Goal: Task Accomplishment & Management: Manage account settings

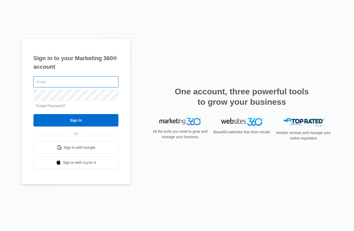
type input "[PERSON_NAME][EMAIL_ADDRESS][DOMAIN_NAME]"
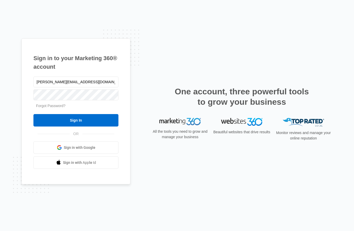
click at [76, 126] on input "Sign In" at bounding box center [75, 120] width 85 height 12
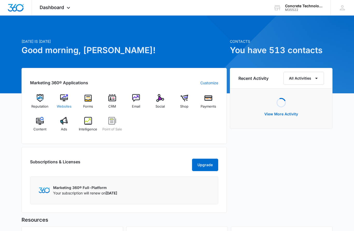
click at [61, 101] on img at bounding box center [64, 98] width 8 height 8
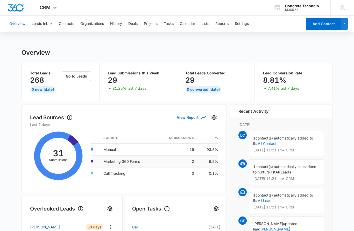
click at [119, 162] on td "Marketing 360 Forms" at bounding box center [127, 161] width 57 height 12
click at [129, 160] on td "Marketing 360 Forms" at bounding box center [127, 161] width 57 height 12
click at [114, 162] on td "Marketing 360 Forms" at bounding box center [127, 161] width 57 height 12
click at [191, 161] on td "2" at bounding box center [177, 161] width 42 height 12
click at [193, 161] on td "2" at bounding box center [177, 161] width 42 height 12
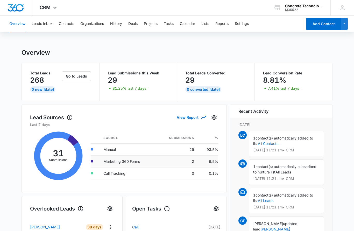
click at [191, 160] on td "2" at bounding box center [177, 161] width 42 height 12
click at [192, 161] on td "2" at bounding box center [177, 161] width 42 height 12
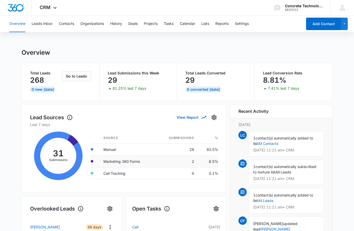
click at [128, 160] on td "Marketing 360 Forms" at bounding box center [127, 161] width 57 height 12
click at [126, 163] on td "Marketing 360 Forms" at bounding box center [127, 161] width 57 height 12
click at [94, 161] on td at bounding box center [95, 161] width 9 height 12
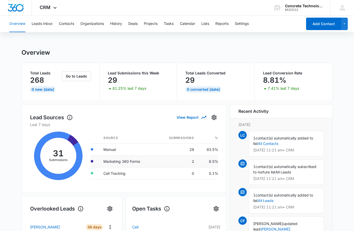
click at [108, 163] on td "Marketing 360 Forms" at bounding box center [127, 161] width 57 height 12
click at [111, 163] on td "Marketing 360 Forms" at bounding box center [127, 161] width 57 height 12
click at [191, 116] on button "View Report" at bounding box center [191, 117] width 29 height 9
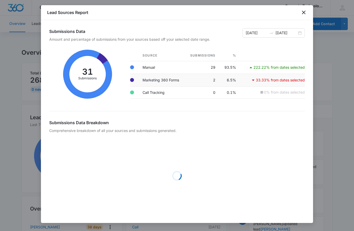
click at [163, 78] on td "Marketing 360 Forms" at bounding box center [161, 80] width 46 height 13
click at [163, 80] on td "Marketing 360 Forms" at bounding box center [161, 80] width 46 height 13
click at [214, 80] on td "2" at bounding box center [202, 80] width 35 height 13
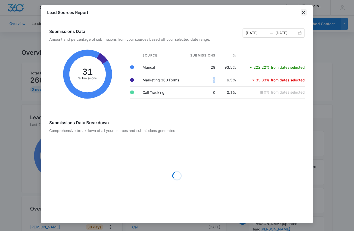
click at [302, 13] on icon "close" at bounding box center [304, 13] width 4 height 4
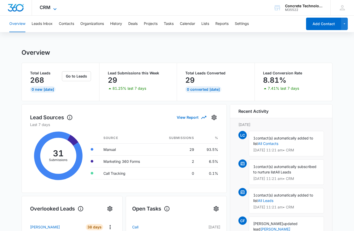
click at [45, 9] on span "CRM" at bounding box center [45, 7] width 11 height 5
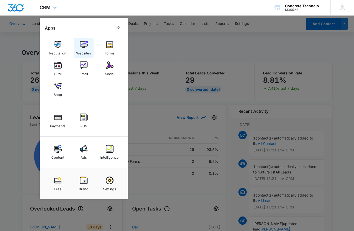
click at [81, 46] on img at bounding box center [84, 45] width 8 height 8
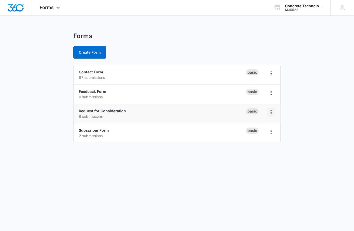
click at [271, 113] on icon "Overflow Menu" at bounding box center [271, 112] width 6 height 6
click at [32, 126] on main "Forms Create Form Contact Form 97 submissions Basic Feedback Form 0 submissions…" at bounding box center [177, 90] width 354 height 117
click at [91, 112] on link "Request for Consideration" at bounding box center [102, 110] width 47 height 4
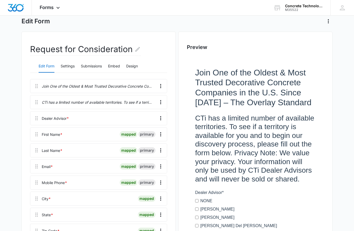
scroll to position [27, 0]
click at [64, 67] on button "Settings" at bounding box center [68, 66] width 14 height 12
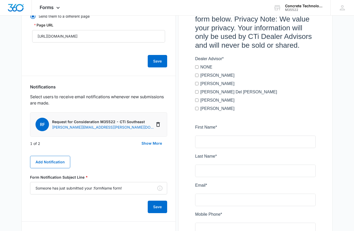
scroll to position [161, 0]
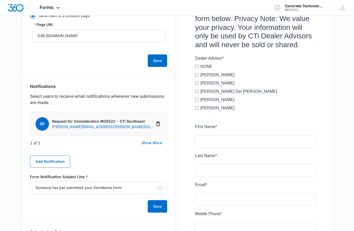
click at [151, 145] on button "Show More" at bounding box center [151, 143] width 31 height 12
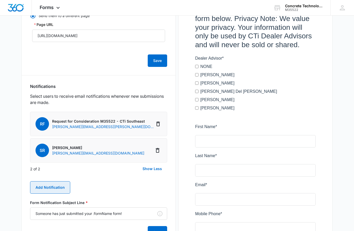
click at [43, 186] on button "Add Notification" at bounding box center [50, 187] width 40 height 12
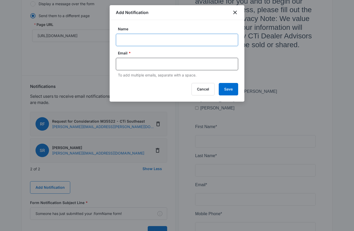
click at [130, 35] on input "Name" at bounding box center [177, 40] width 122 height 12
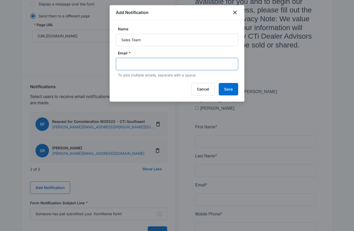
click at [134, 66] on input "text" at bounding box center [177, 64] width 112 height 8
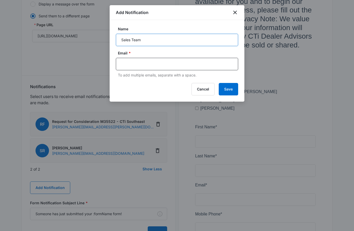
click at [147, 40] on input "Sales Team" at bounding box center [177, 40] width 122 height 12
type input "S"
type input "Lead email box"
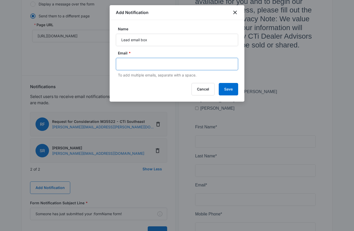
click at [134, 64] on input "text" at bounding box center [177, 64] width 112 height 8
type input "[EMAIL_ADDRESS][DOMAIN_NAME]"
click at [230, 92] on button "Save" at bounding box center [227, 89] width 19 height 12
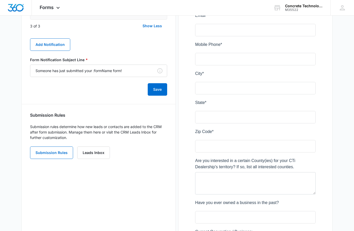
scroll to position [313, 0]
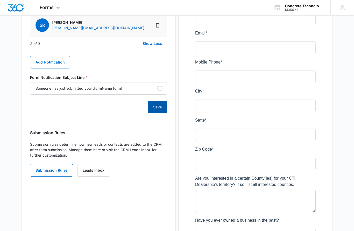
click at [154, 109] on button "Save" at bounding box center [157, 107] width 19 height 12
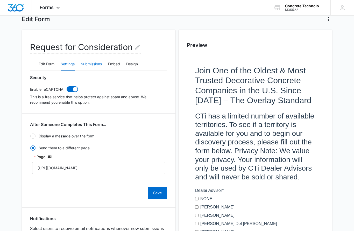
click at [91, 66] on button "Submissions" at bounding box center [91, 64] width 21 height 12
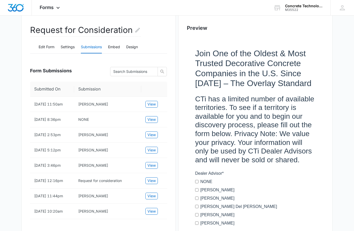
scroll to position [47, 0]
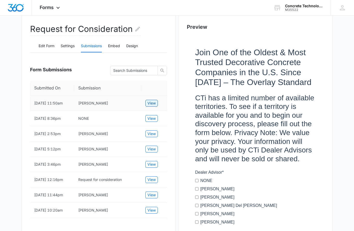
click at [150, 104] on span "View" at bounding box center [151, 103] width 8 height 6
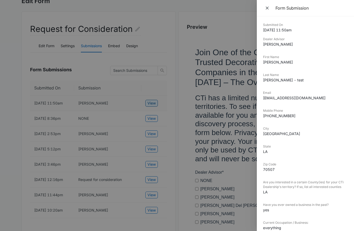
scroll to position [0, 0]
click at [264, 9] on icon "Close" at bounding box center [266, 7] width 5 height 5
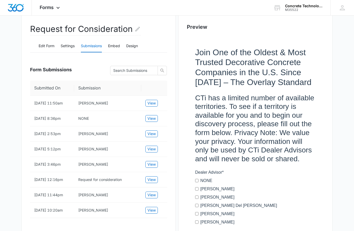
click at [112, 47] on button "Embed" at bounding box center [114, 46] width 12 height 12
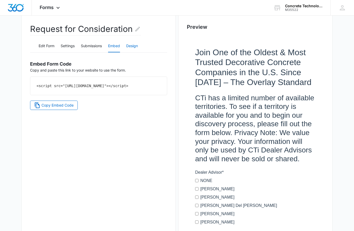
click at [133, 48] on button "Design" at bounding box center [132, 46] width 12 height 12
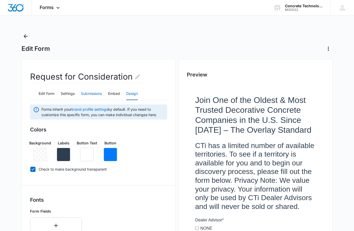
click at [93, 97] on button "Submissions" at bounding box center [91, 94] width 21 height 12
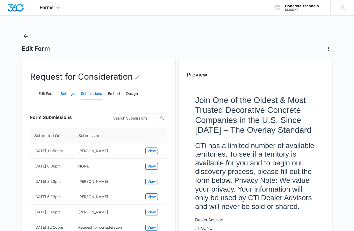
click at [62, 94] on button "Settings" at bounding box center [68, 94] width 14 height 12
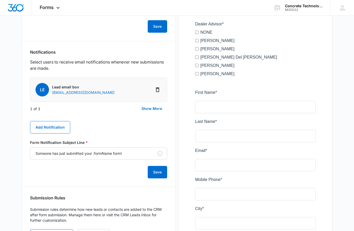
scroll to position [200, 0]
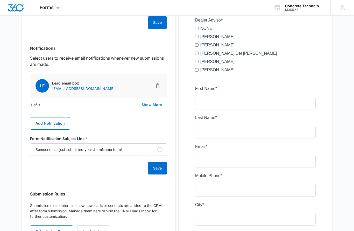
click at [149, 106] on button "Show More" at bounding box center [151, 104] width 31 height 12
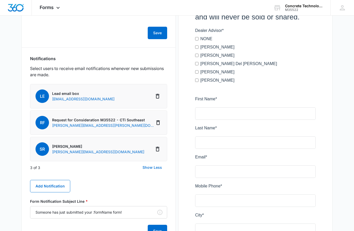
scroll to position [189, 0]
click at [157, 151] on icon "Delete Notification" at bounding box center [158, 149] width 4 height 5
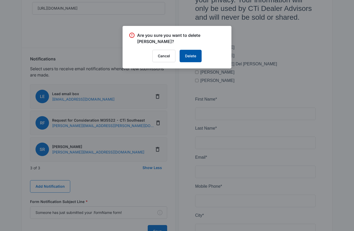
click at [188, 57] on button "Delete" at bounding box center [190, 56] width 22 height 12
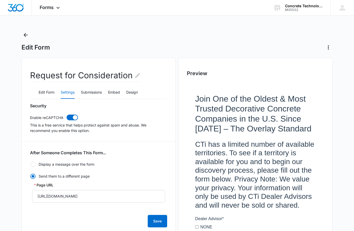
scroll to position [0, 0]
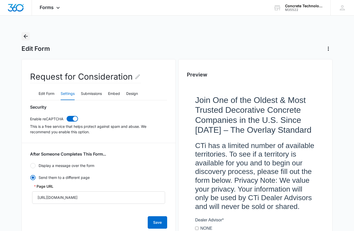
click at [25, 37] on icon "Back" at bounding box center [26, 36] width 4 height 4
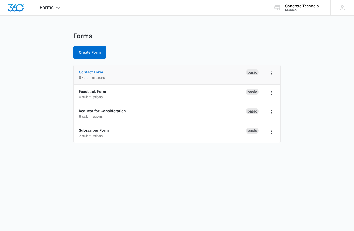
click at [84, 73] on link "Contact Form" at bounding box center [91, 72] width 24 height 4
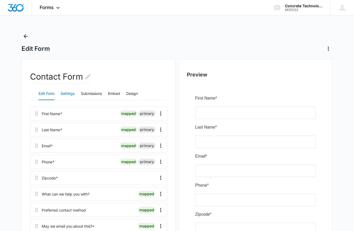
click at [67, 94] on button "Settings" at bounding box center [68, 94] width 14 height 12
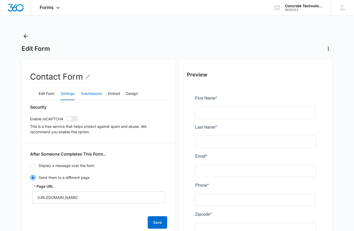
click at [96, 96] on button "Submissions" at bounding box center [91, 94] width 21 height 12
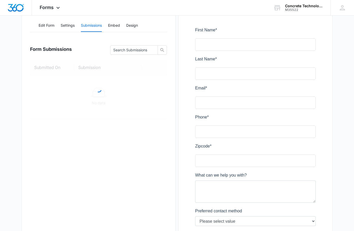
scroll to position [69, 0]
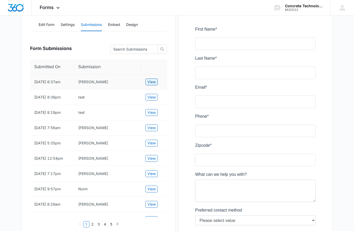
click at [150, 82] on span "View" at bounding box center [151, 82] width 8 height 6
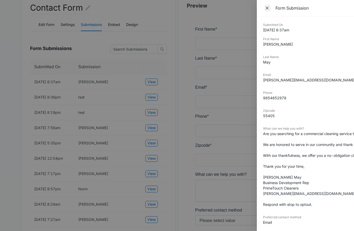
click at [266, 8] on icon "Close" at bounding box center [266, 7] width 3 height 3
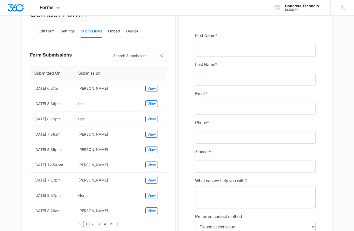
scroll to position [62, 0]
click at [150, 104] on span "View" at bounding box center [151, 104] width 8 height 6
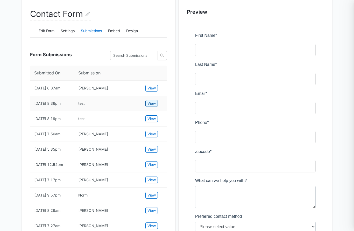
scroll to position [63, 0]
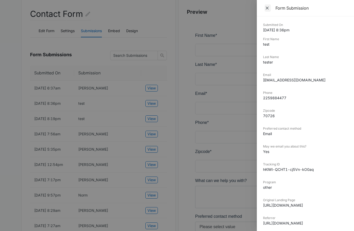
click at [266, 7] on icon "Close" at bounding box center [266, 7] width 3 height 3
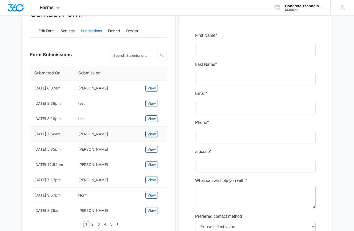
click at [147, 134] on span "View" at bounding box center [151, 134] width 8 height 6
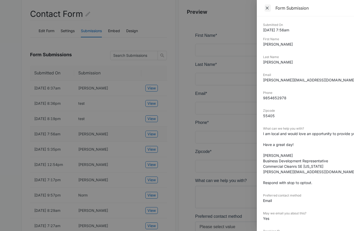
click at [266, 6] on icon "Close" at bounding box center [266, 7] width 3 height 3
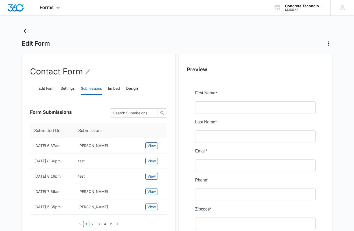
scroll to position [0, 0]
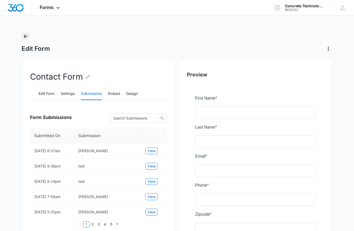
click at [25, 39] on icon "Back" at bounding box center [26, 36] width 6 height 6
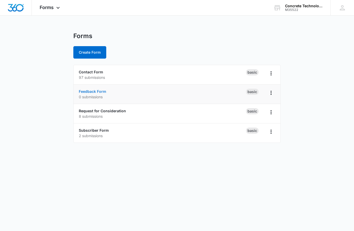
click at [90, 93] on link "Feedback Form" at bounding box center [92, 91] width 27 height 4
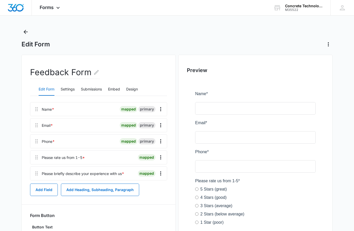
scroll to position [5, 0]
click at [65, 90] on button "Settings" at bounding box center [68, 89] width 14 height 12
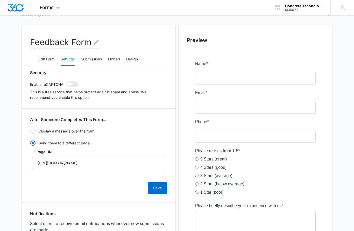
scroll to position [0, 0]
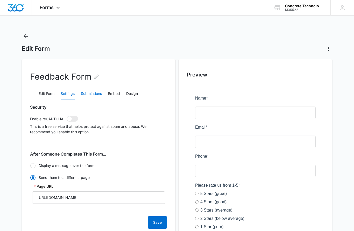
click at [91, 94] on button "Submissions" at bounding box center [91, 94] width 21 height 12
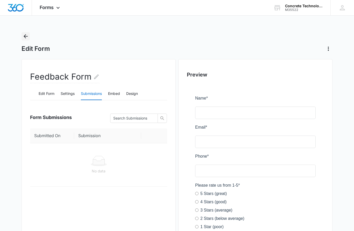
click at [24, 39] on icon "Back" at bounding box center [26, 36] width 6 height 6
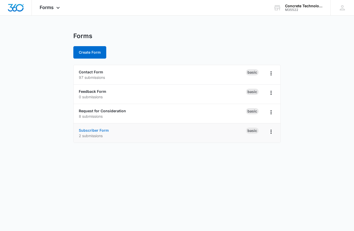
click at [87, 128] on link "Subscriber Form" at bounding box center [94, 130] width 30 height 4
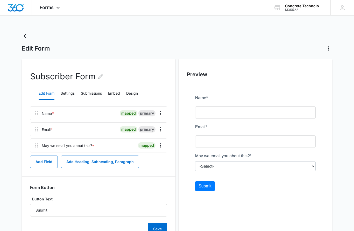
scroll to position [9, 0]
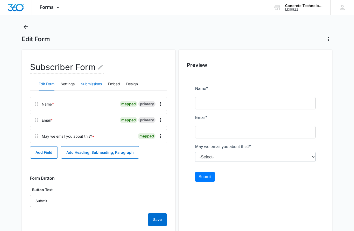
click at [88, 86] on button "Submissions" at bounding box center [91, 84] width 21 height 12
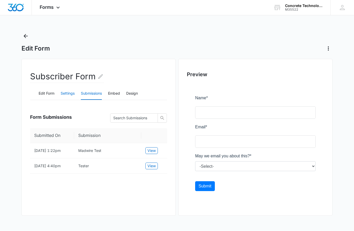
click at [67, 94] on button "Settings" at bounding box center [68, 94] width 14 height 12
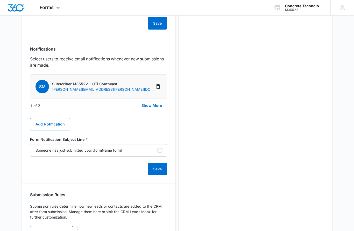
scroll to position [202, 0]
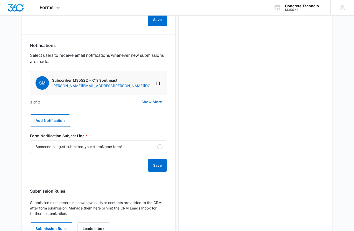
click at [150, 104] on button "Show More" at bounding box center [151, 102] width 31 height 12
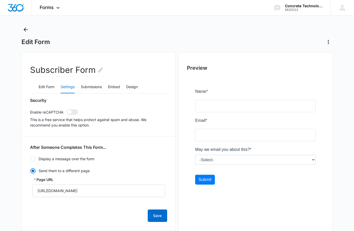
scroll to position [0, 0]
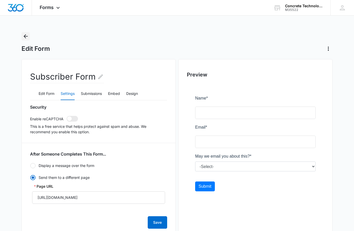
click at [26, 39] on icon "Back" at bounding box center [26, 36] width 6 height 6
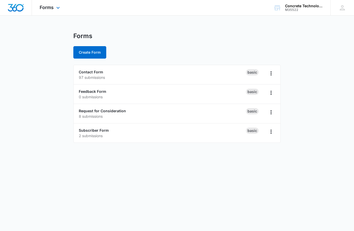
click at [50, 11] on div "Forms Apps Reputation Websites Forms CRM Email Social Shop Payments POS Content…" at bounding box center [50, 7] width 37 height 15
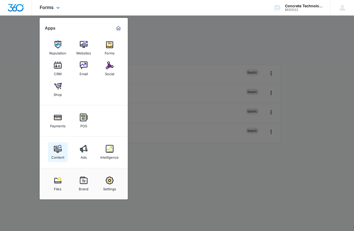
click at [56, 147] on img at bounding box center [58, 149] width 8 height 8
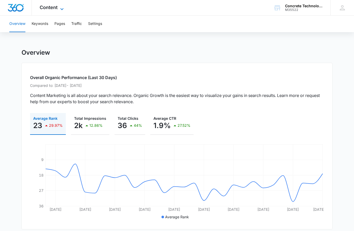
click at [50, 6] on span "Content" at bounding box center [49, 7] width 18 height 5
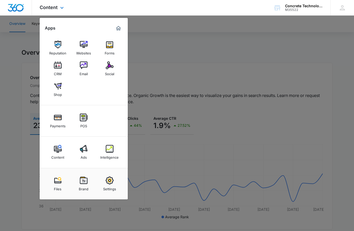
click at [13, 10] on img "Dashboard" at bounding box center [16, 8] width 17 height 8
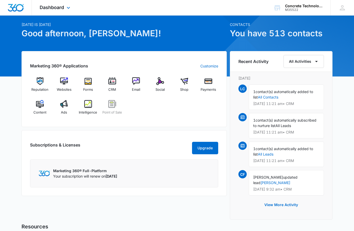
scroll to position [19, 0]
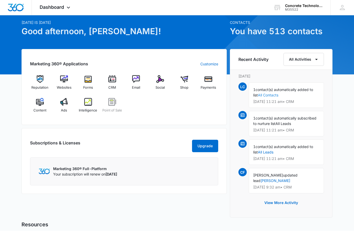
click at [268, 95] on link "All Contacts" at bounding box center [268, 95] width 20 height 4
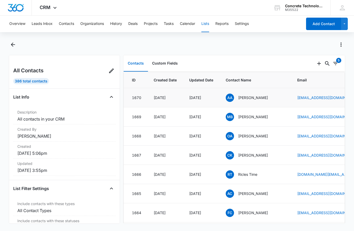
click at [136, 99] on div "1670" at bounding box center [136, 97] width 9 height 5
click at [251, 100] on div "AA [PERSON_NAME]" at bounding box center [254, 97] width 59 height 8
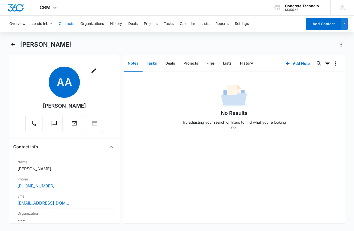
click at [150, 65] on button "Tasks" at bounding box center [151, 63] width 19 height 16
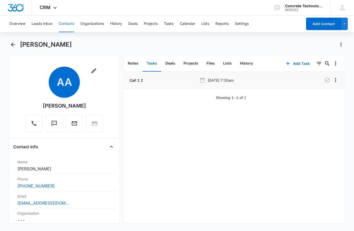
click at [223, 82] on p "[DATE] 7:30am" at bounding box center [220, 79] width 26 height 5
click at [134, 83] on p "Call 1 2" at bounding box center [135, 79] width 14 height 5
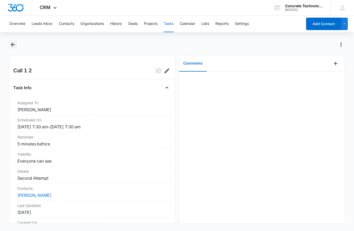
click at [13, 44] on icon "Back" at bounding box center [13, 44] width 4 height 4
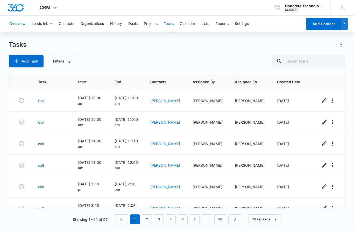
click at [18, 27] on button "Overview" at bounding box center [17, 24] width 16 height 17
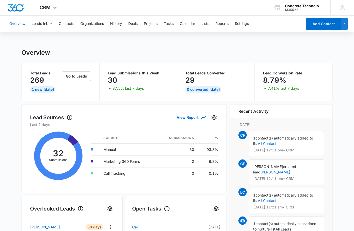
click at [243, 135] on span "CF" at bounding box center [242, 135] width 8 height 8
click at [126, 160] on td "Marketing 360 Forms" at bounding box center [127, 161] width 57 height 12
click at [127, 160] on td "Marketing 360 Forms" at bounding box center [127, 161] width 57 height 12
click at [128, 161] on td "Marketing 360 Forms" at bounding box center [127, 161] width 57 height 12
click at [215, 119] on icon "Settings" at bounding box center [214, 117] width 6 height 6
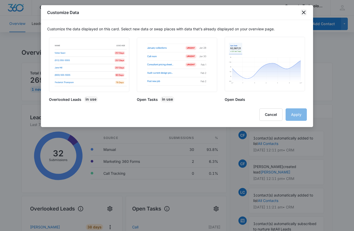
click at [305, 10] on icon "close" at bounding box center [303, 12] width 6 height 6
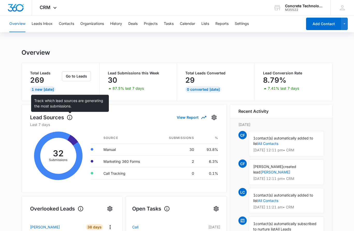
click at [70, 116] on icon at bounding box center [70, 117] width 6 height 6
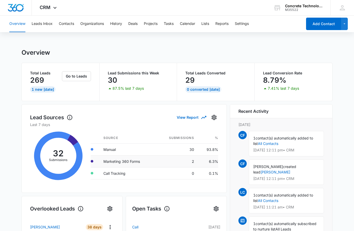
click at [116, 162] on td "Marketing 360 Forms" at bounding box center [127, 161] width 57 height 12
click at [115, 162] on td "Marketing 360 Forms" at bounding box center [127, 161] width 57 height 12
click at [145, 159] on td "Marketing 360 Forms" at bounding box center [127, 161] width 57 height 12
click at [41, 90] on div "1 New [DATE]" at bounding box center [42, 89] width 25 height 6
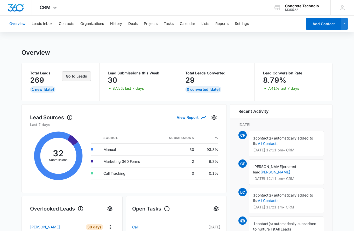
click at [79, 76] on button "Go to Leads" at bounding box center [76, 76] width 29 height 10
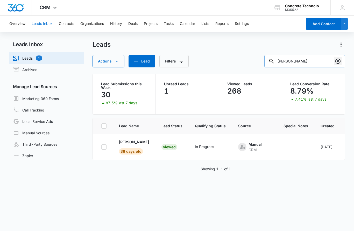
click at [336, 60] on icon "Clear" at bounding box center [337, 61] width 5 height 5
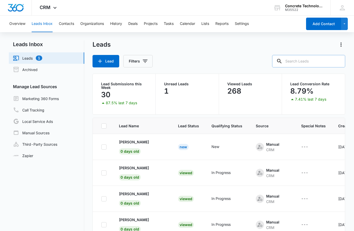
click at [180, 84] on p "Unread Leads" at bounding box center [187, 84] width 46 height 4
click at [180, 90] on div "1" at bounding box center [187, 91] width 46 height 10
click at [34, 97] on link "Marketing 360 Forms" at bounding box center [36, 98] width 46 height 6
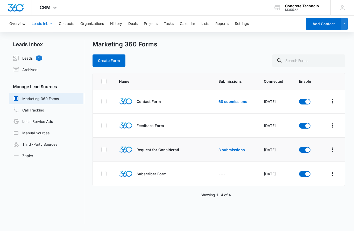
click at [161, 150] on p "Request for Consideration" at bounding box center [159, 149] width 47 height 5
click at [158, 151] on p "Request for Consideration" at bounding box center [159, 149] width 47 height 5
click at [229, 150] on link "3 submissions" at bounding box center [231, 149] width 26 height 4
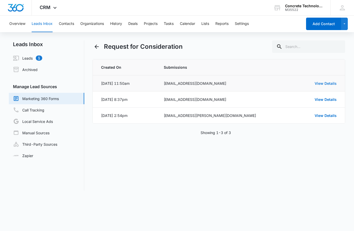
click at [327, 83] on link "View Details" at bounding box center [325, 83] width 22 height 4
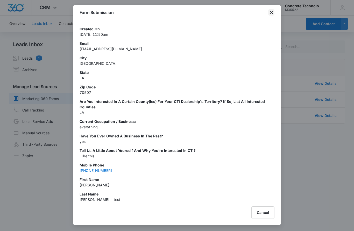
click at [271, 13] on icon "close" at bounding box center [271, 12] width 6 height 6
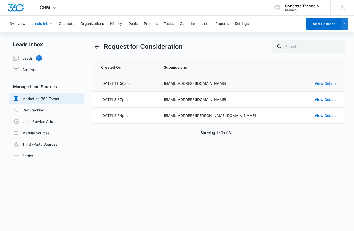
click at [327, 84] on link "View Details" at bounding box center [325, 83] width 22 height 4
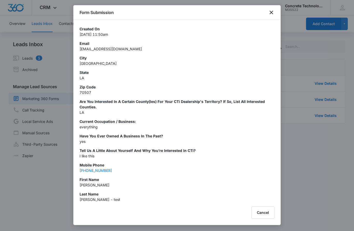
click at [99, 172] on link "[PHONE_NUMBER]" at bounding box center [95, 170] width 32 height 4
click at [271, 13] on icon "close" at bounding box center [271, 12] width 6 height 6
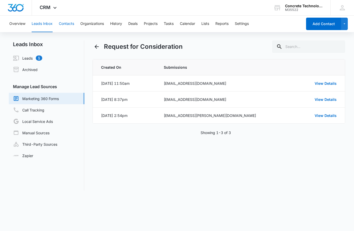
click at [65, 24] on button "Contacts" at bounding box center [66, 24] width 15 height 17
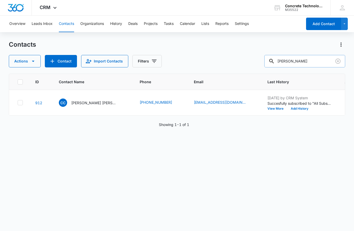
click at [311, 63] on input "[PERSON_NAME]" at bounding box center [304, 61] width 81 height 12
click at [339, 63] on icon "Clear" at bounding box center [337, 61] width 5 height 5
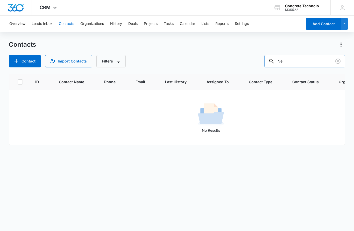
type input "N"
type input "[EMAIL_ADDRESS][DOMAIN_NAME]"
click at [340, 58] on icon "Clear" at bounding box center [337, 61] width 6 height 6
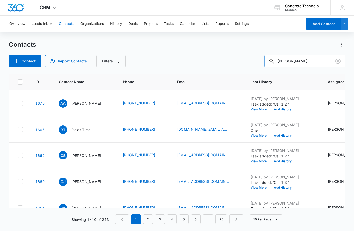
type input "[PERSON_NAME]"
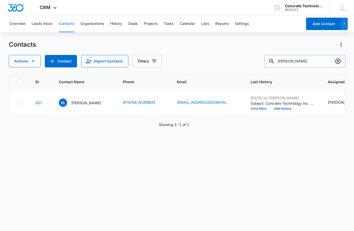
click at [340, 62] on icon "Clear" at bounding box center [337, 61] width 5 height 5
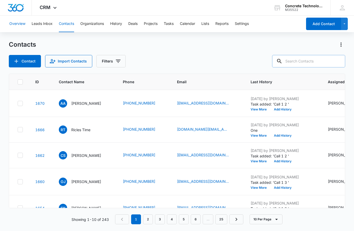
click at [16, 23] on button "Overview" at bounding box center [17, 24] width 16 height 17
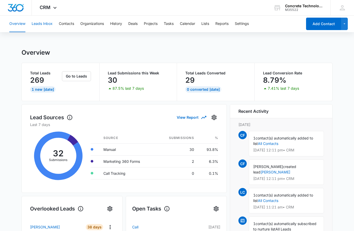
click at [43, 25] on button "Leads Inbox" at bounding box center [42, 24] width 21 height 17
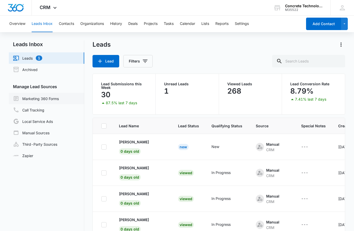
click at [35, 100] on link "Marketing 360 Forms" at bounding box center [36, 98] width 46 height 6
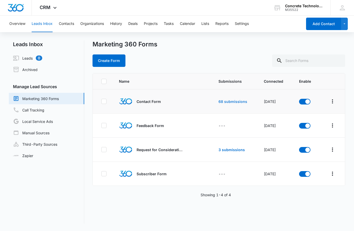
click at [230, 103] on link "68 submissions" at bounding box center [232, 101] width 29 height 4
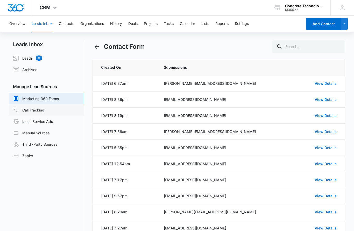
click at [30, 109] on link "Call Tracking" at bounding box center [28, 110] width 31 height 6
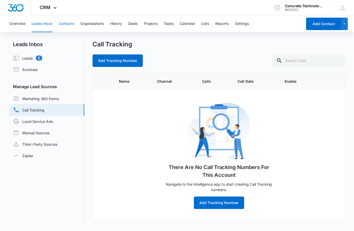
click at [70, 23] on button "Contacts" at bounding box center [66, 24] width 15 height 17
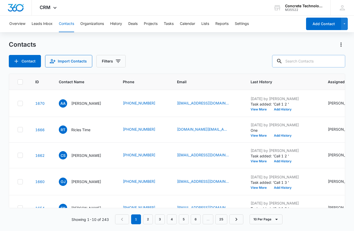
click at [314, 62] on input "text" at bounding box center [308, 61] width 73 height 12
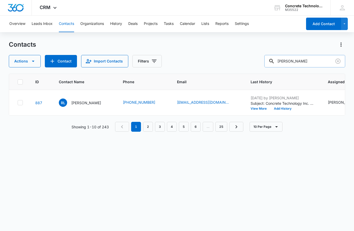
type input "[PERSON_NAME]"
click at [336, 62] on icon "Clear" at bounding box center [337, 61] width 6 height 6
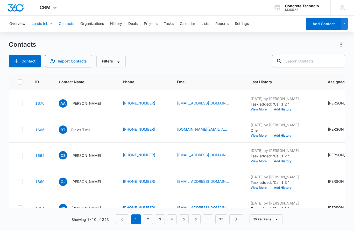
click at [39, 25] on button "Leads Inbox" at bounding box center [42, 24] width 21 height 17
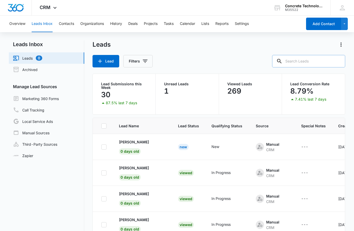
click at [314, 64] on input "text" at bounding box center [308, 61] width 73 height 12
type input "[PERSON_NAME]"
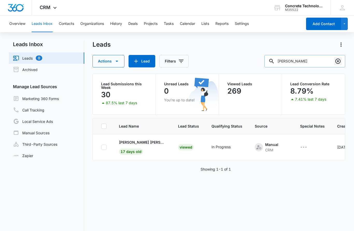
click at [340, 63] on icon "Clear" at bounding box center [337, 61] width 6 height 6
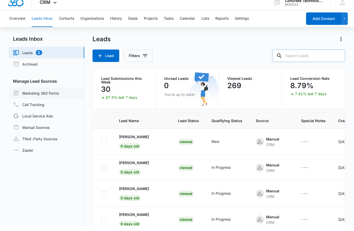
click at [37, 95] on link "Marketing 360 Forms" at bounding box center [36, 98] width 46 height 6
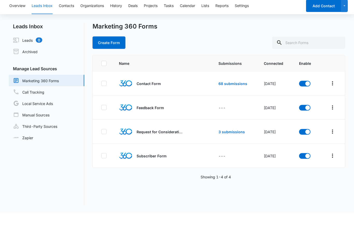
scroll to position [18, 0]
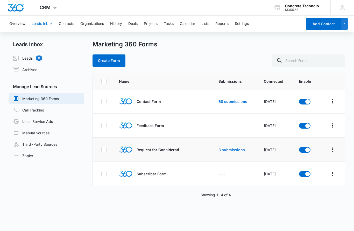
click at [226, 147] on link "3 submissions" at bounding box center [231, 149] width 26 height 4
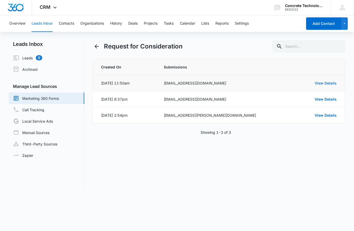
click at [329, 82] on link "View Details" at bounding box center [325, 83] width 22 height 4
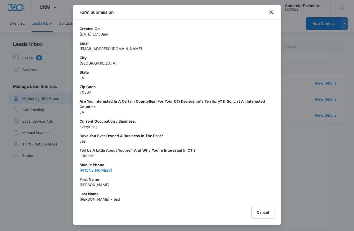
click at [271, 13] on icon "close" at bounding box center [271, 12] width 6 height 6
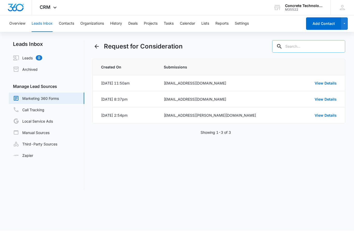
click at [305, 43] on input "text" at bounding box center [308, 46] width 73 height 12
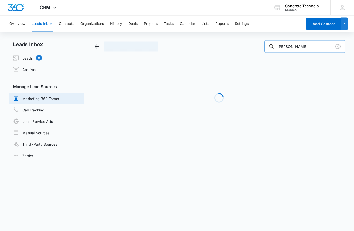
type input "[PERSON_NAME]"
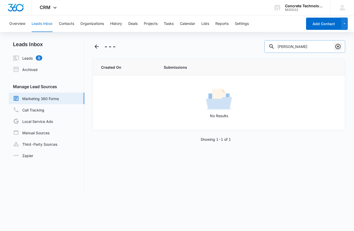
click at [337, 47] on icon "Clear" at bounding box center [337, 46] width 6 height 6
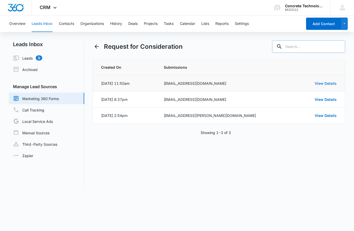
click at [325, 84] on link "View Details" at bounding box center [325, 83] width 22 height 4
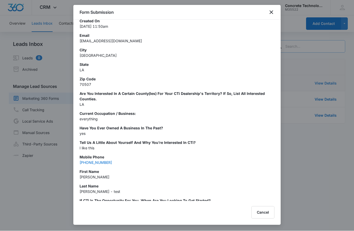
scroll to position [7, 0]
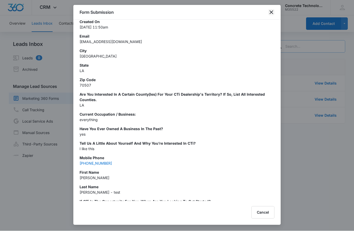
click at [272, 14] on icon "close" at bounding box center [271, 12] width 6 height 6
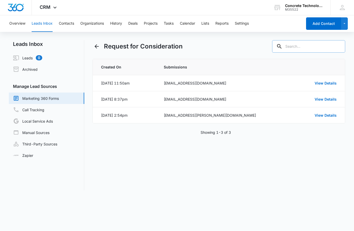
click at [301, 47] on input "text" at bounding box center [308, 46] width 73 height 12
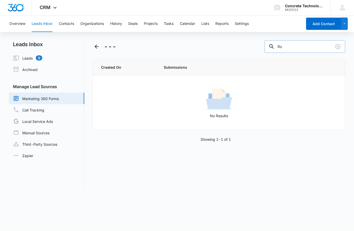
type input "R"
type input "[PERSON_NAME]"
click at [337, 48] on icon "Clear" at bounding box center [337, 46] width 6 height 6
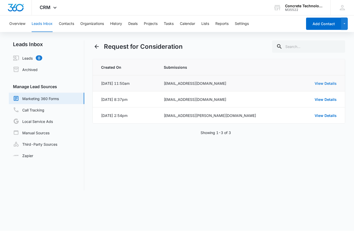
click at [329, 85] on link "View Details" at bounding box center [325, 83] width 22 height 4
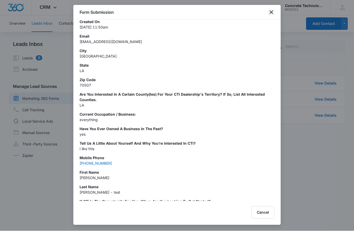
click at [270, 14] on icon "close" at bounding box center [271, 12] width 6 height 6
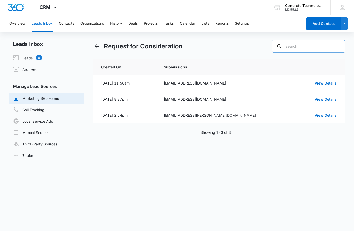
click at [304, 49] on input "text" at bounding box center [308, 46] width 73 height 12
type input "[PERSON_NAME]"
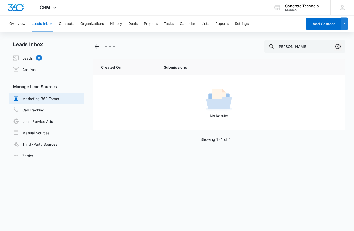
click at [336, 46] on icon "Clear" at bounding box center [337, 46] width 6 height 6
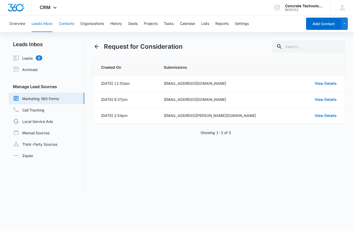
click at [64, 24] on button "Contacts" at bounding box center [66, 24] width 15 height 17
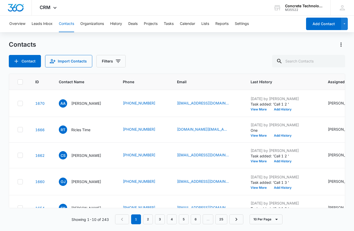
scroll to position [0, 0]
click at [310, 60] on input "text" at bounding box center [308, 61] width 73 height 12
type input "[PERSON_NAME]"
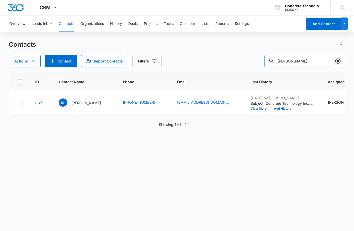
click at [339, 62] on icon "Clear" at bounding box center [337, 61] width 6 height 6
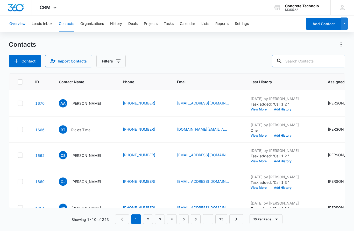
click at [17, 26] on button "Overview" at bounding box center [17, 24] width 16 height 17
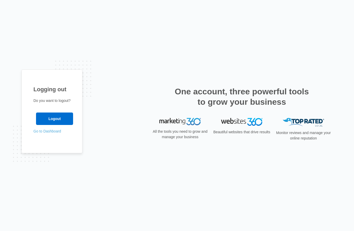
click at [38, 133] on link "Go to Dashboard" at bounding box center [47, 131] width 28 height 4
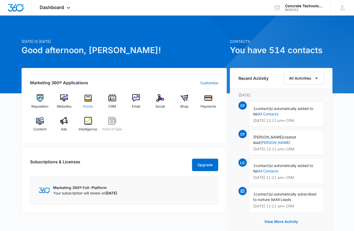
click at [88, 100] on img at bounding box center [88, 98] width 8 height 8
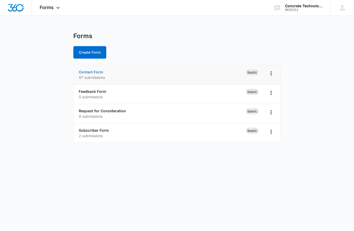
click at [89, 73] on link "Contact Form" at bounding box center [91, 72] width 24 height 4
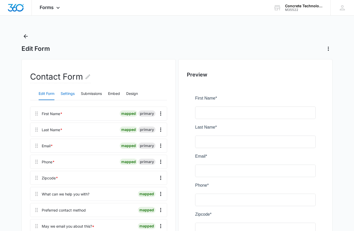
click at [70, 95] on button "Settings" at bounding box center [68, 94] width 14 height 12
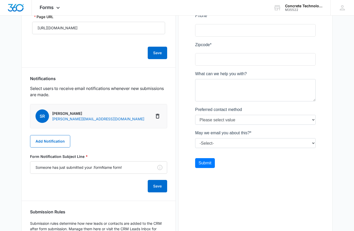
scroll to position [182, 0]
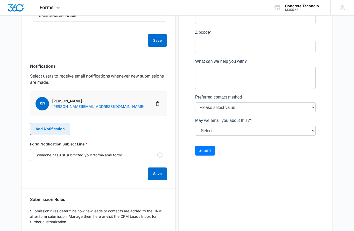
click at [49, 130] on button "Add Notification" at bounding box center [50, 128] width 40 height 12
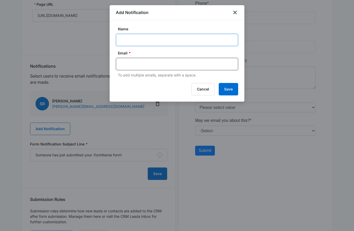
click at [131, 41] on input "Name" at bounding box center [177, 40] width 122 height 12
type input "Leads email"
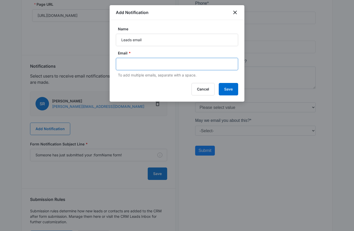
click at [126, 64] on input "text" at bounding box center [177, 64] width 112 height 8
type input "[EMAIL_ADDRESS][DOMAIN_NAME]"
click at [229, 90] on button "Save" at bounding box center [227, 89] width 19 height 12
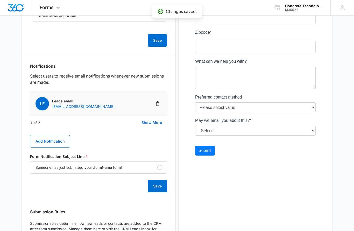
click at [149, 123] on button "Show More" at bounding box center [151, 122] width 31 height 12
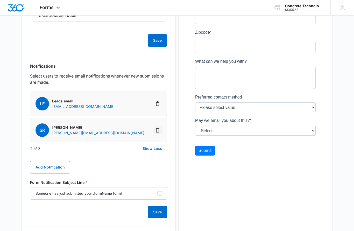
click at [156, 129] on icon "Delete Notification" at bounding box center [158, 130] width 4 height 5
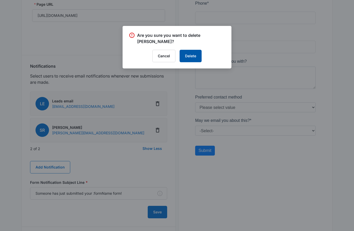
click at [192, 55] on button "Delete" at bounding box center [190, 56] width 22 height 12
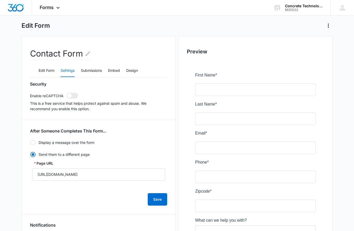
scroll to position [0, 0]
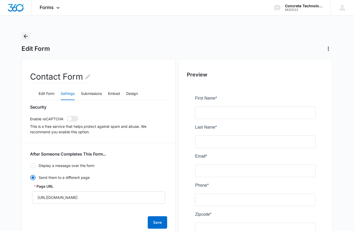
click at [26, 40] on button "Back" at bounding box center [25, 36] width 8 height 8
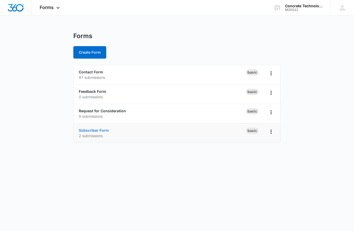
click at [86, 132] on link "Subscriber Form" at bounding box center [94, 130] width 30 height 4
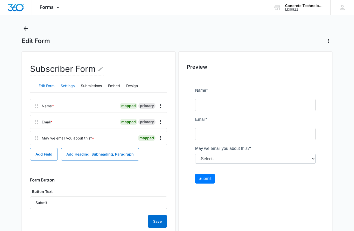
click at [67, 88] on button "Settings" at bounding box center [68, 86] width 14 height 12
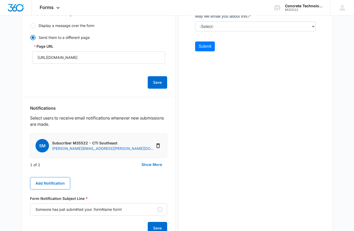
scroll to position [159, 0]
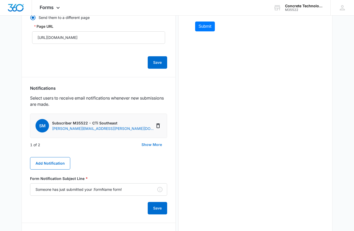
click at [149, 147] on button "Show More" at bounding box center [151, 145] width 31 height 12
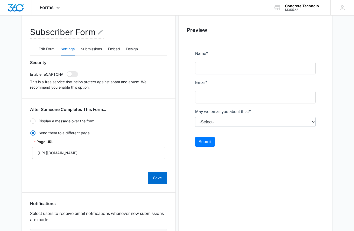
scroll to position [0, 0]
